Goal: Find specific page/section: Find specific page/section

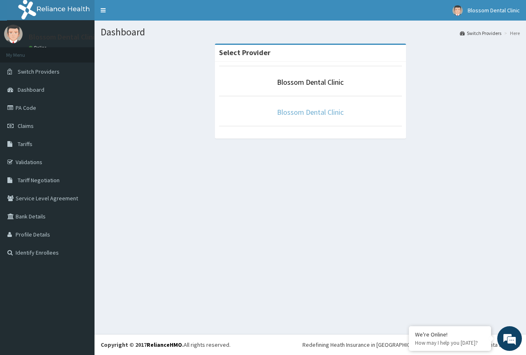
click at [309, 116] on link "Blossom Dental Clinic" at bounding box center [310, 111] width 67 height 9
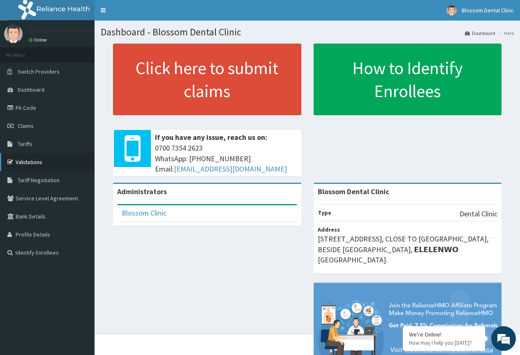
click at [31, 162] on link "Validations" at bounding box center [47, 162] width 95 height 18
